Goal: Transaction & Acquisition: Book appointment/travel/reservation

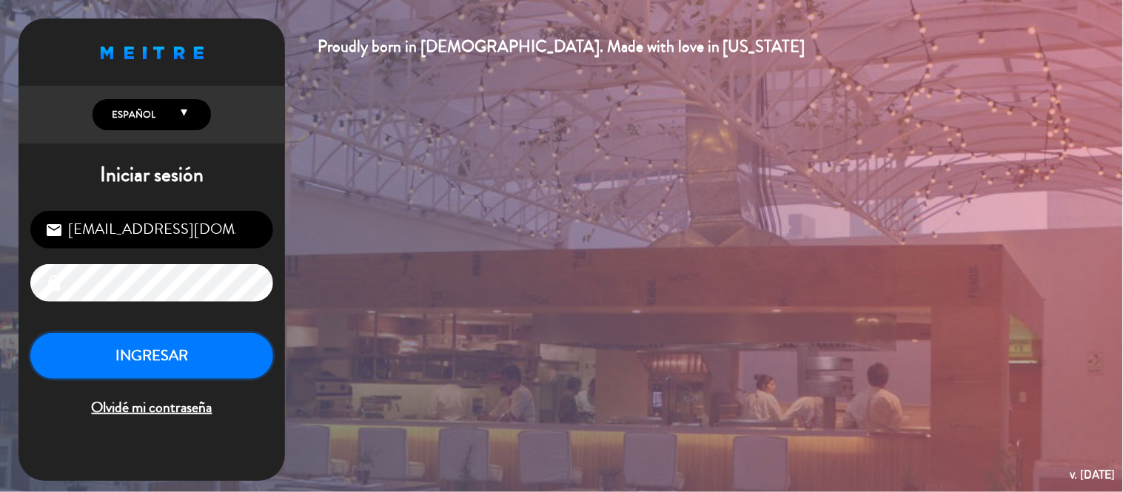
drag, startPoint x: 0, startPoint y: 0, endPoint x: 178, endPoint y: 355, distance: 397.5
click at [182, 356] on button "INGRESAR" at bounding box center [151, 356] width 243 height 47
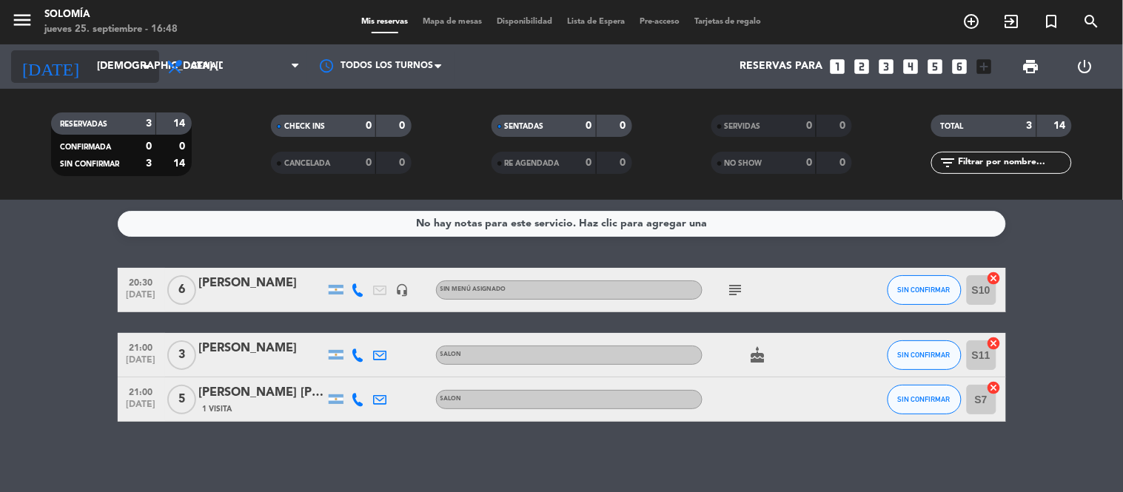
click at [147, 61] on icon "arrow_drop_down" at bounding box center [147, 67] width 18 height 18
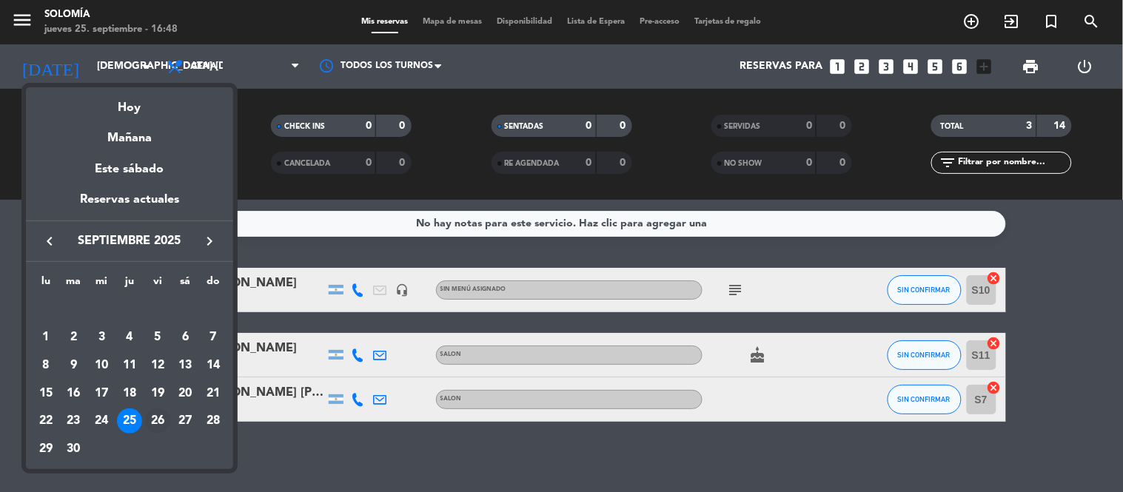
click at [158, 426] on div "26" at bounding box center [157, 421] width 25 height 25
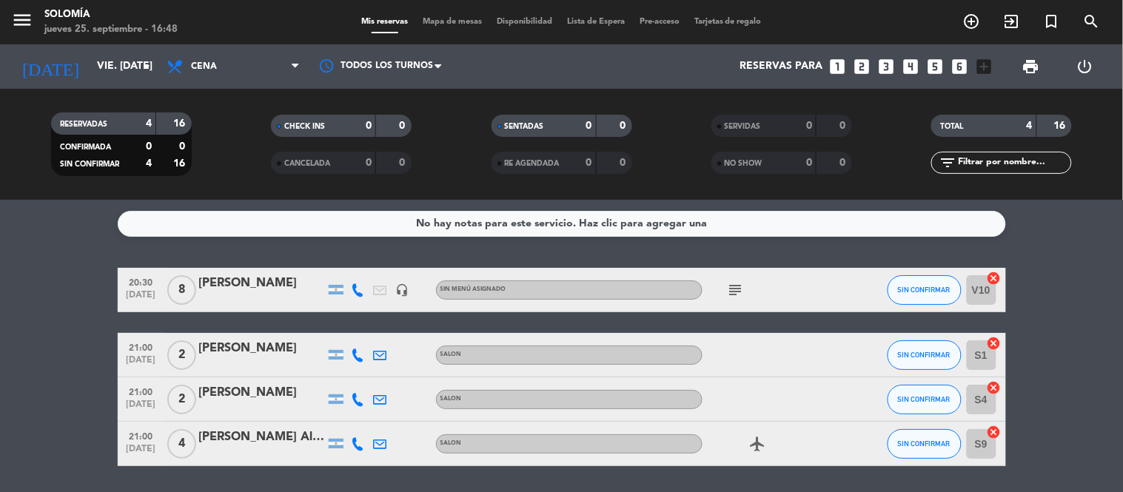
click at [737, 287] on icon "subject" at bounding box center [736, 290] width 18 height 18
click at [693, 252] on div "No hay notas para este servicio. Haz clic para agregar una 20:30 [DATE] 8 [PERS…" at bounding box center [561, 346] width 1123 height 292
click at [145, 64] on icon "arrow_drop_down" at bounding box center [147, 67] width 18 height 18
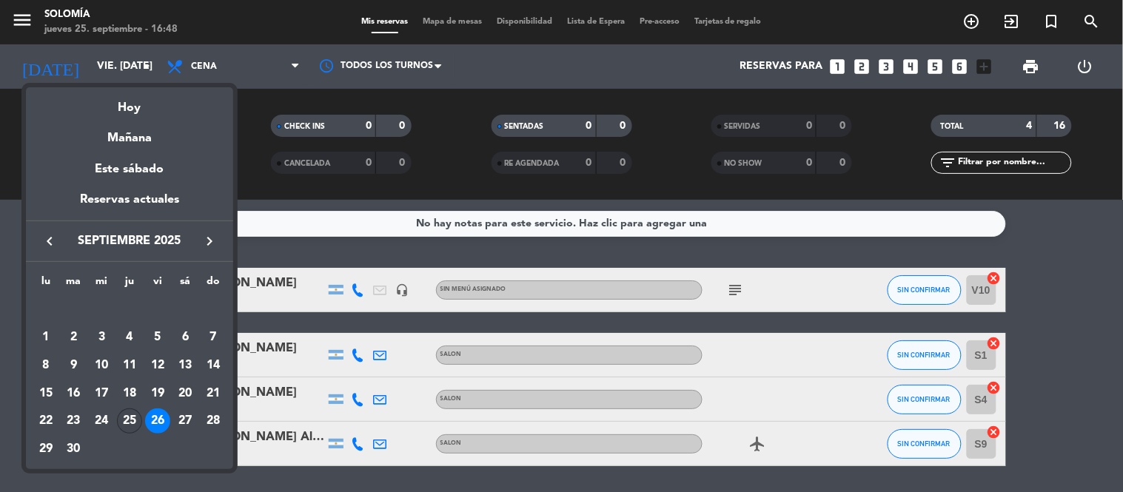
click at [121, 422] on div "25" at bounding box center [129, 421] width 25 height 25
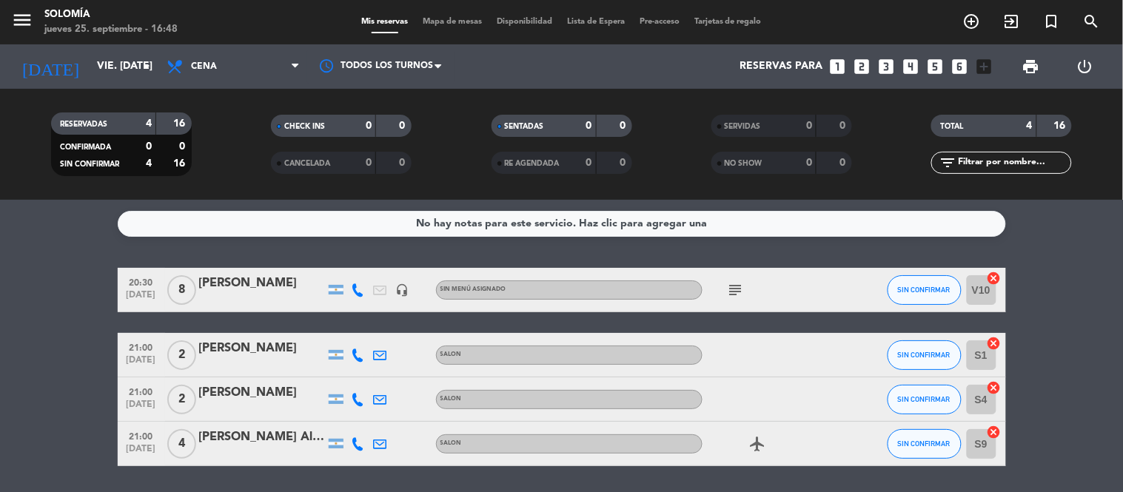
type input "[DEMOGRAPHIC_DATA] [DATE]"
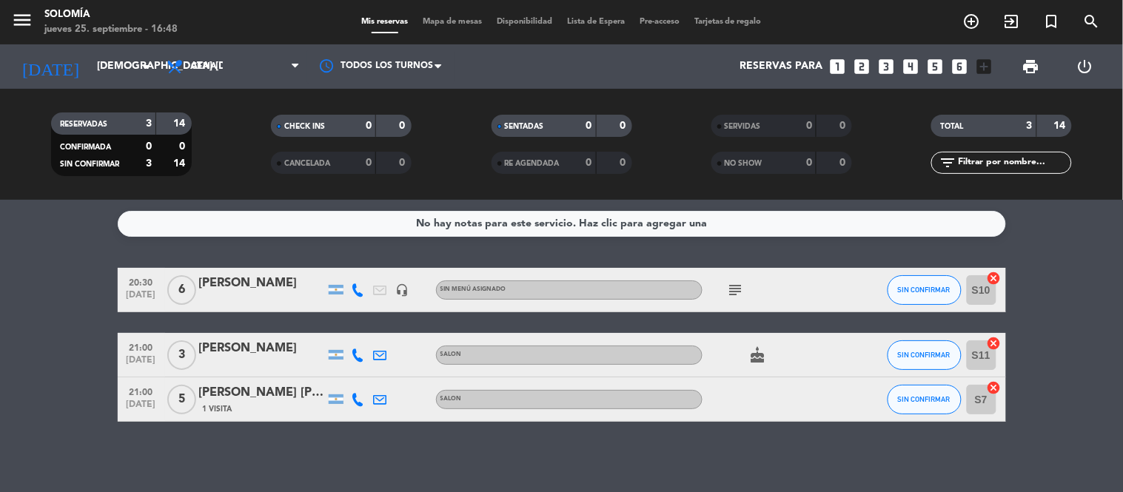
click at [739, 285] on icon "subject" at bounding box center [736, 290] width 18 height 18
click at [689, 253] on div "No hay notas para este servicio. Haz clic para agregar una 20:30 [DATE] 6 [PERS…" at bounding box center [561, 346] width 1123 height 292
click at [857, 61] on icon "looks_two" at bounding box center [862, 66] width 19 height 19
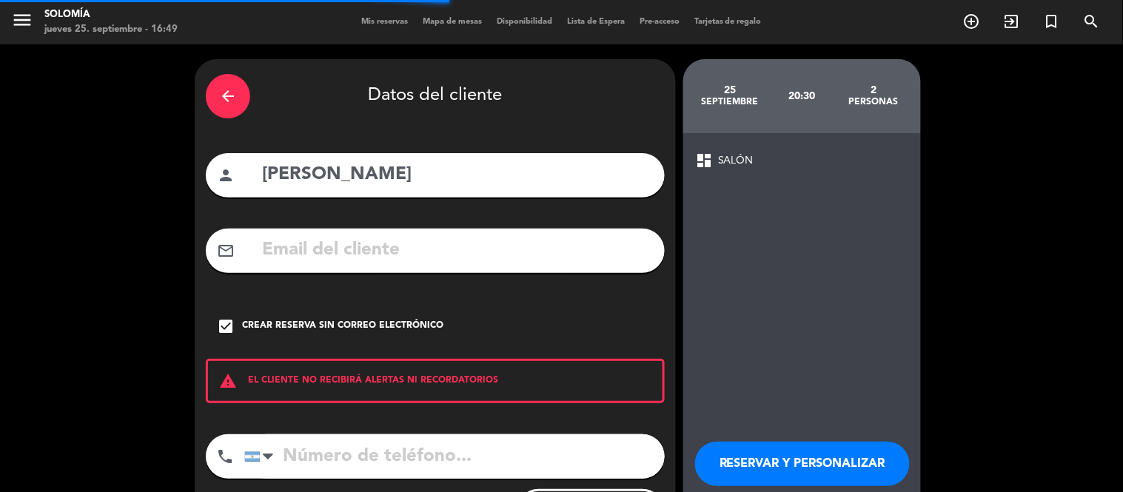
click at [234, 101] on icon "arrow_back" at bounding box center [228, 96] width 18 height 18
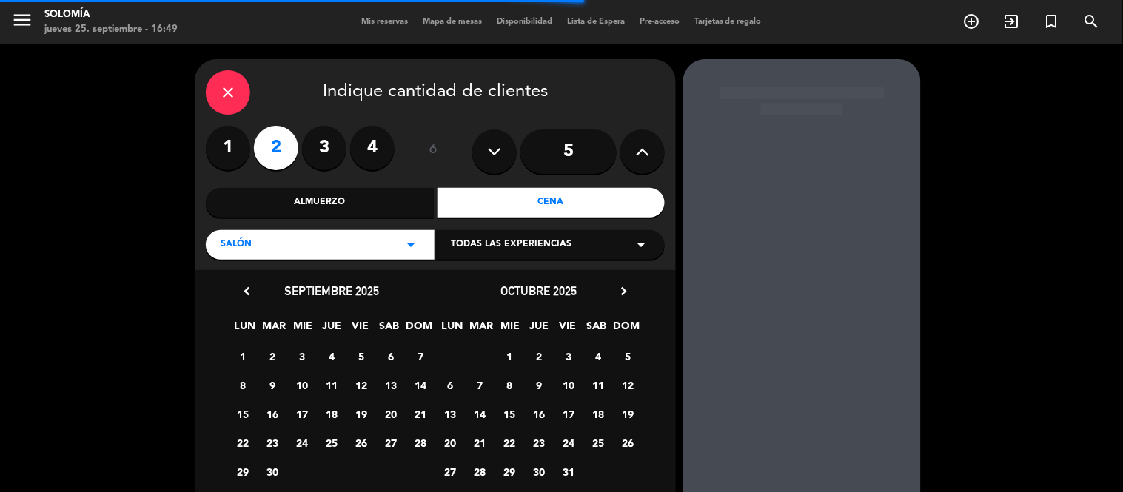
click at [234, 101] on icon "close" at bounding box center [228, 93] width 18 height 18
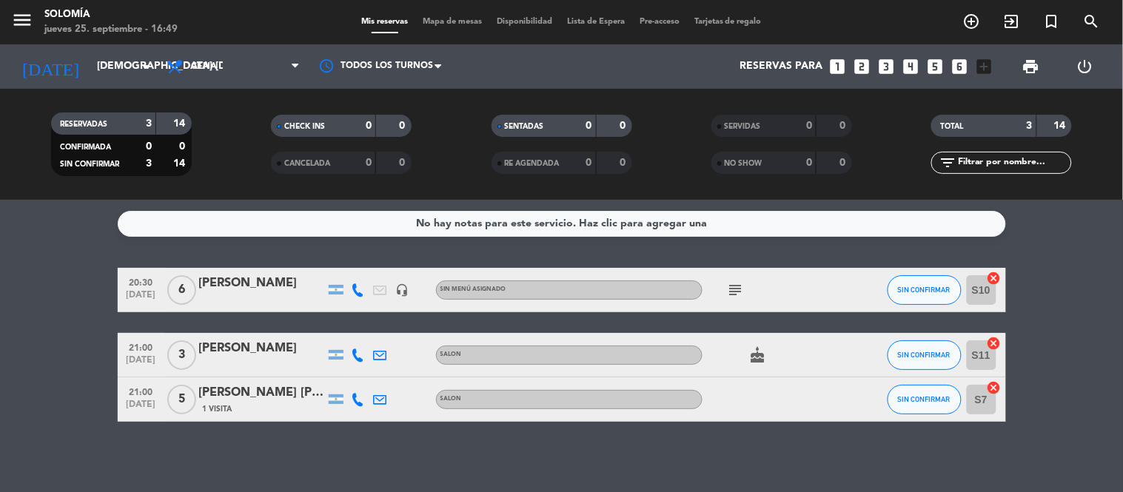
click at [855, 64] on icon "looks_two" at bounding box center [862, 66] width 19 height 19
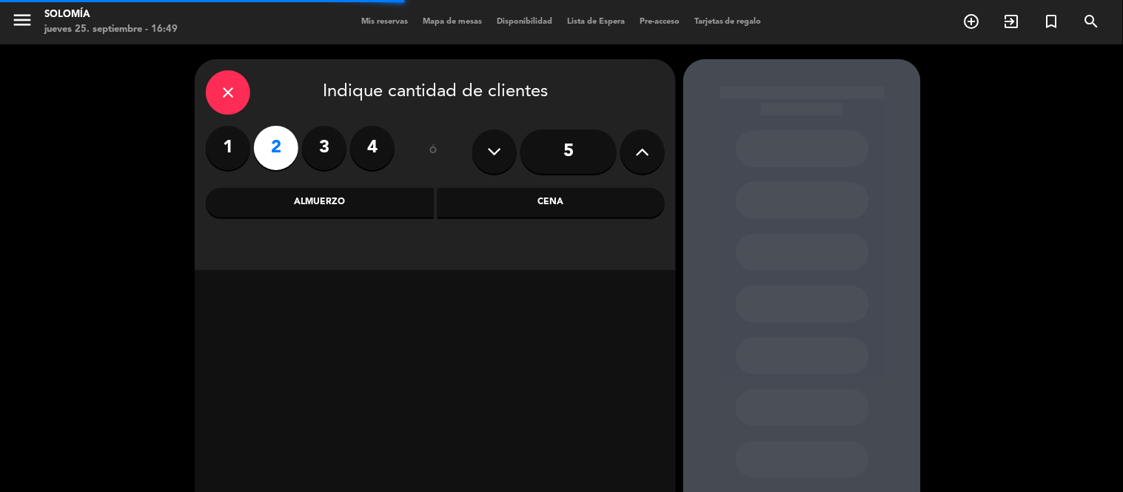
click at [589, 204] on div "Cena" at bounding box center [551, 203] width 228 height 30
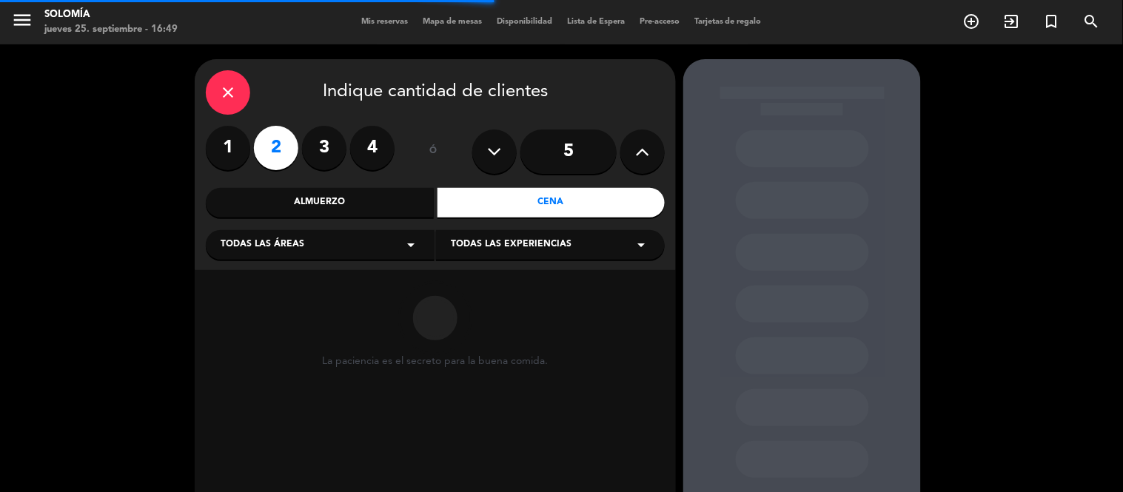
click at [571, 241] on div "Todas las experiencias arrow_drop_down" at bounding box center [550, 245] width 229 height 30
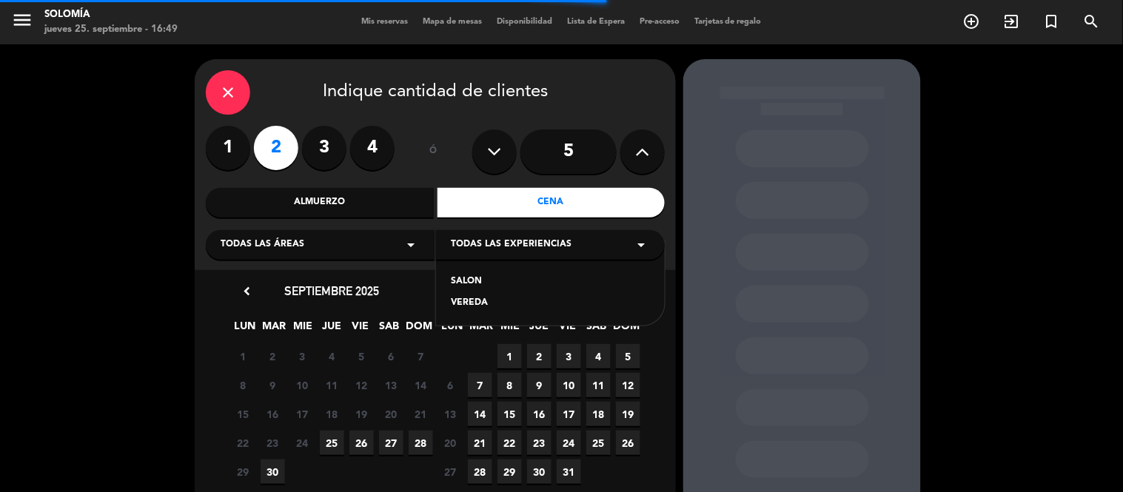
click at [481, 280] on div "SALON" at bounding box center [550, 282] width 199 height 15
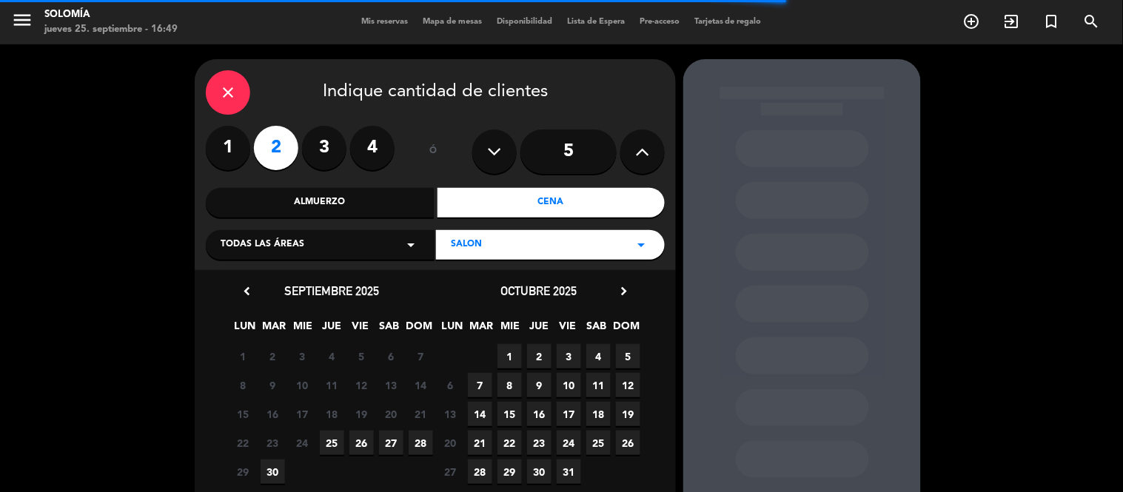
click at [329, 445] on span "25" at bounding box center [332, 443] width 24 height 24
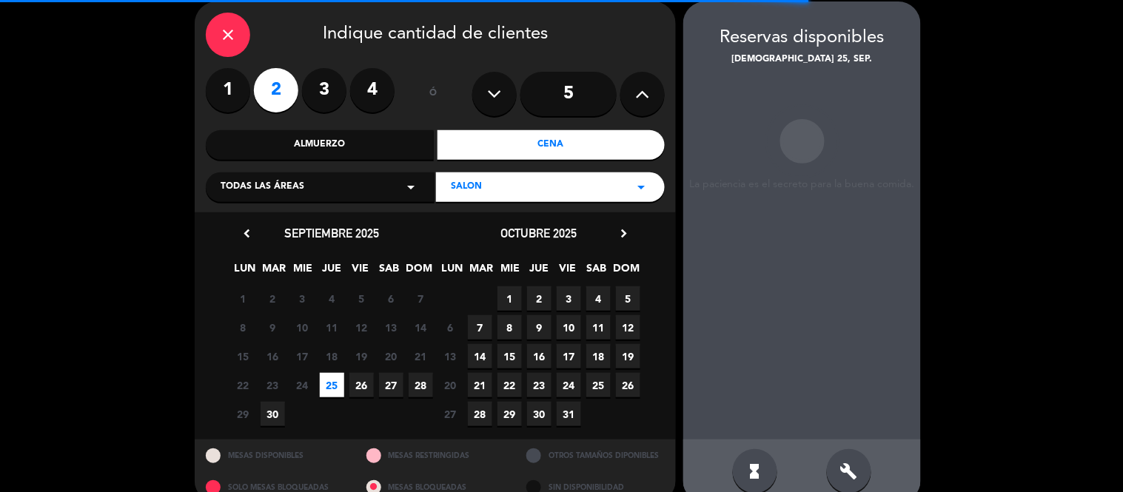
scroll to position [59, 0]
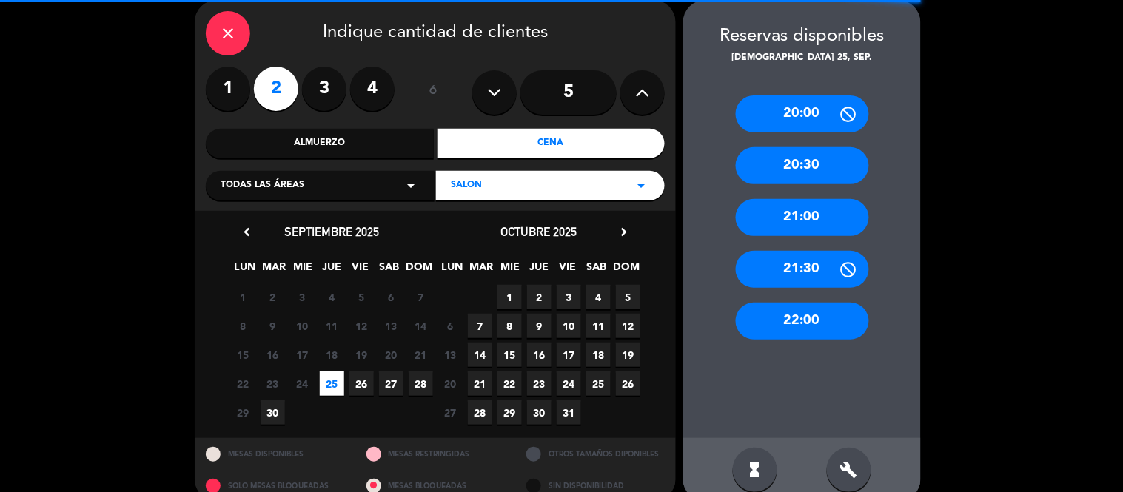
click at [807, 164] on div "20:30" at bounding box center [802, 165] width 133 height 37
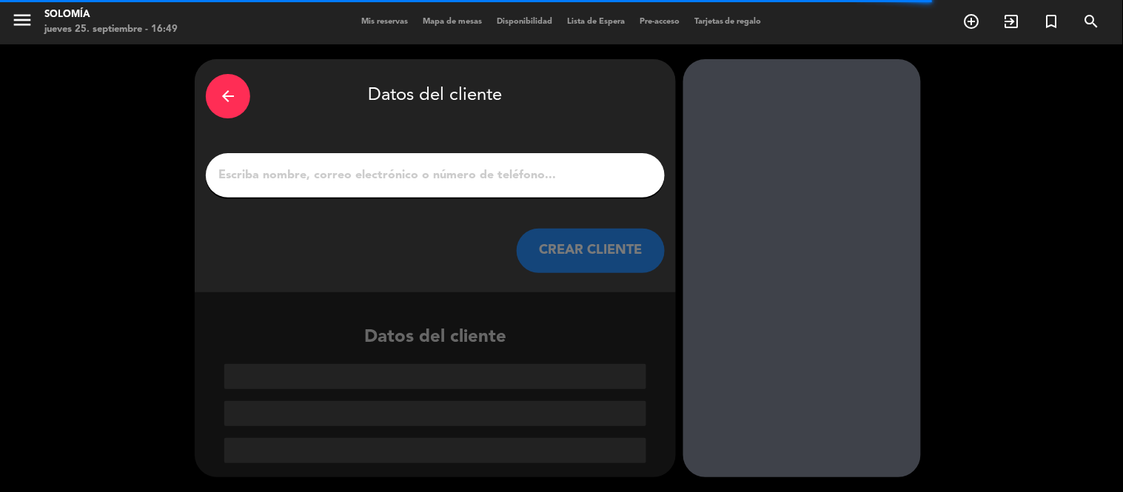
click at [392, 167] on input "1" at bounding box center [435, 175] width 437 height 21
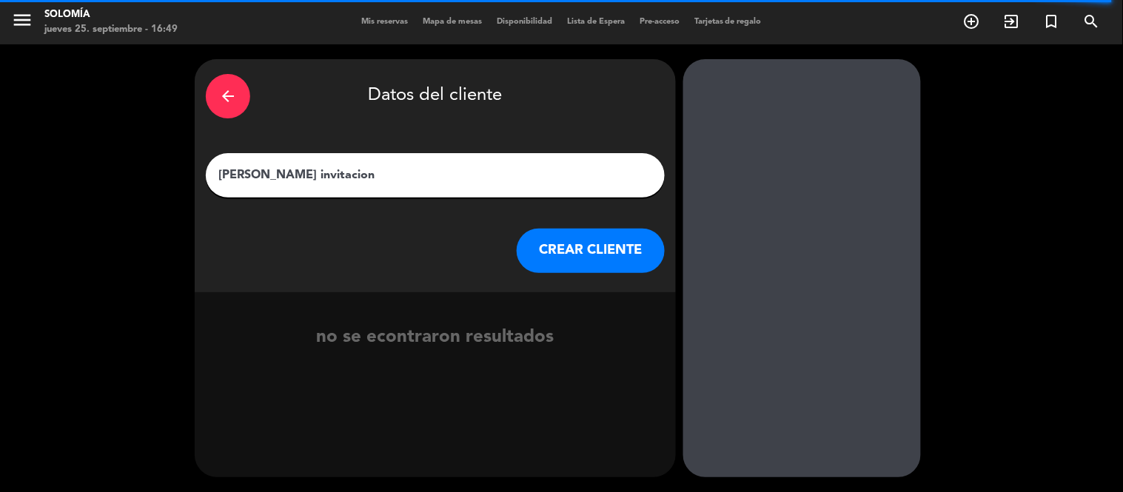
type input "[PERSON_NAME] invitacion"
click at [574, 263] on button "CREAR CLIENTE" at bounding box center [591, 251] width 148 height 44
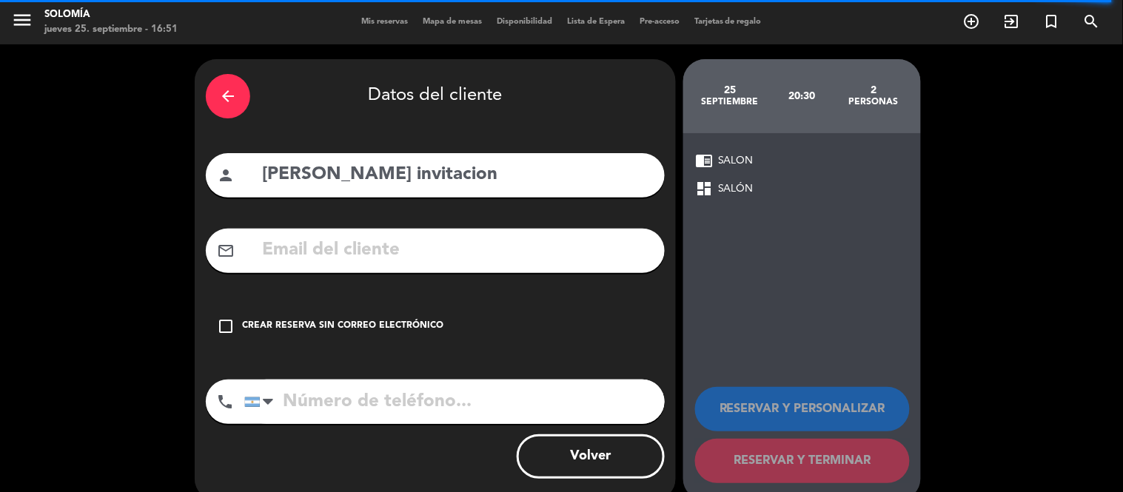
click at [222, 326] on icon "check_box_outline_blank" at bounding box center [226, 326] width 18 height 18
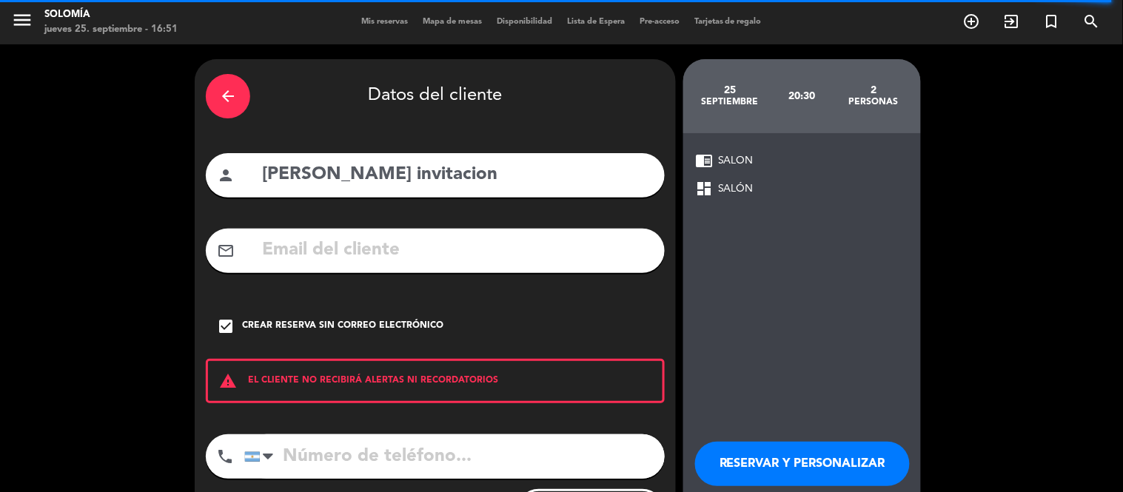
scroll to position [78, 0]
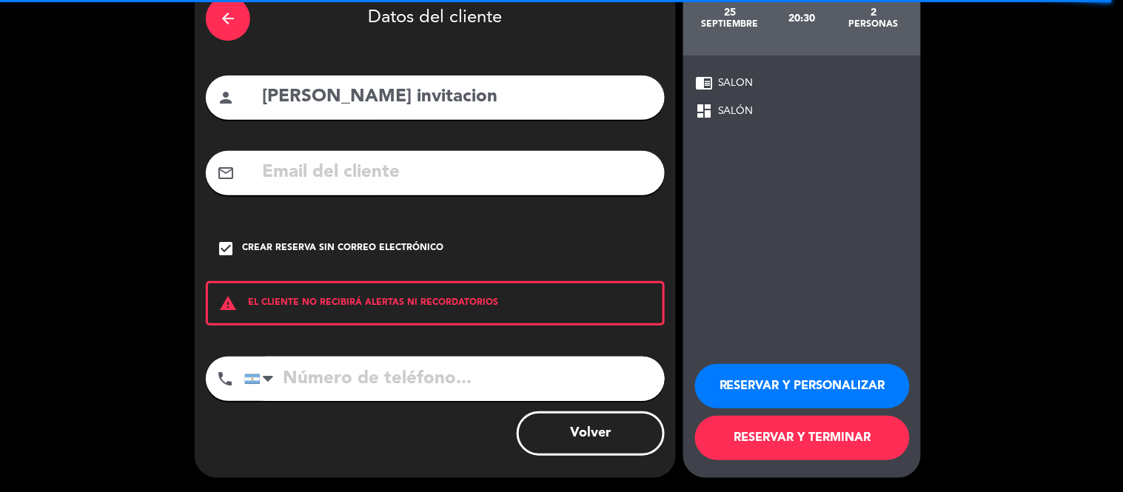
click at [781, 442] on button "RESERVAR Y TERMINAR" at bounding box center [802, 438] width 215 height 44
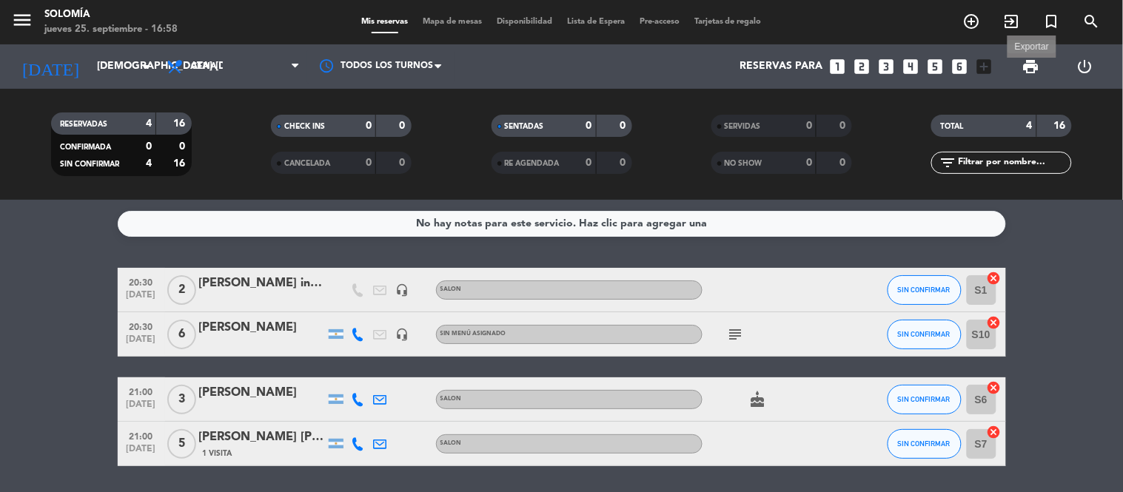
click at [1031, 64] on span "print" at bounding box center [1031, 67] width 18 height 18
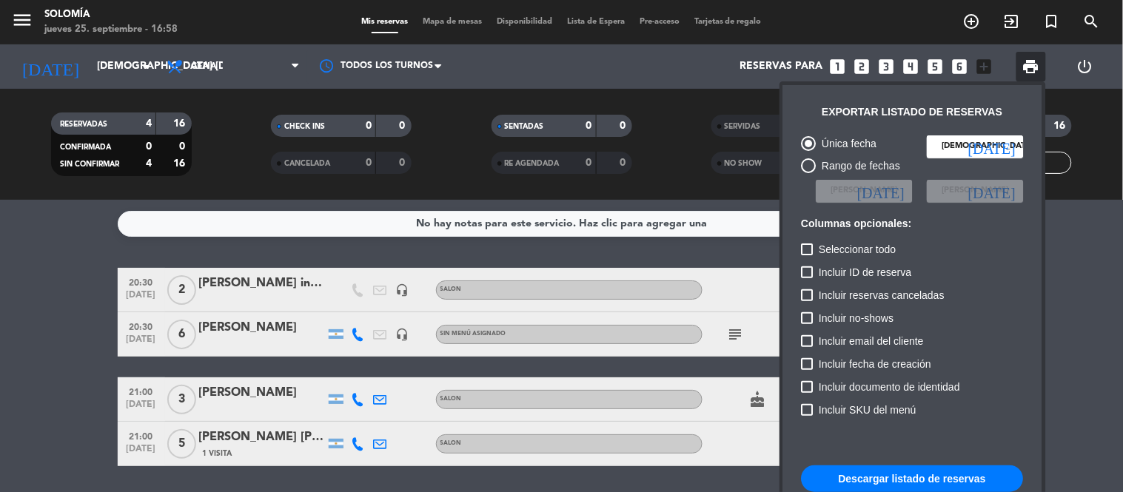
click at [912, 472] on button "Descargar listado de reservas" at bounding box center [912, 478] width 222 height 27
click at [927, 471] on button "Descargar listado de reservas" at bounding box center [912, 478] width 222 height 27
click at [486, 259] on div at bounding box center [561, 246] width 1123 height 492
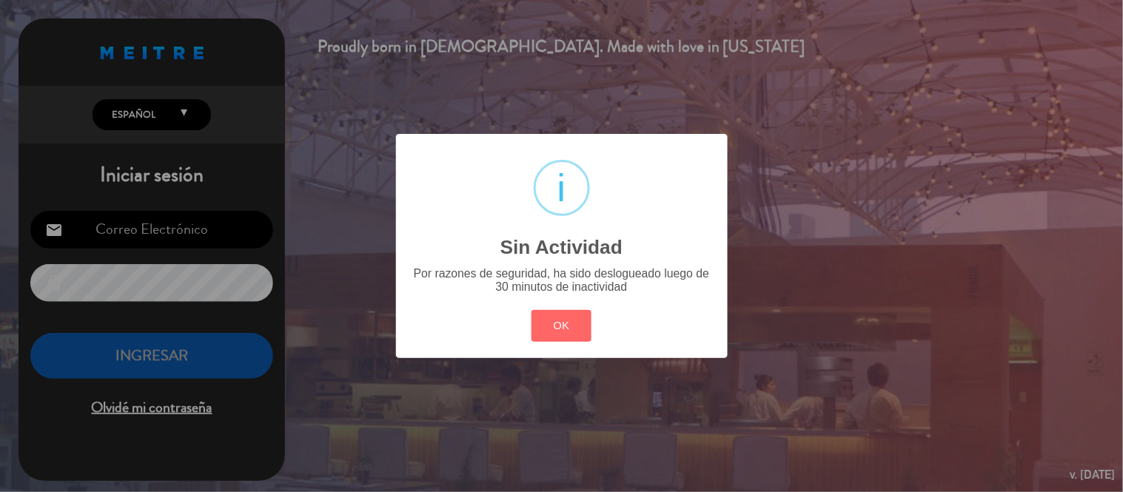
type input "[EMAIL_ADDRESS][DOMAIN_NAME]"
